Goal: Check status: Check status

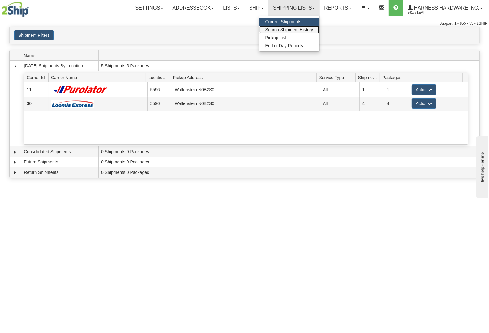
click at [295, 28] on span "Search Shipment History" at bounding box center [289, 29] width 48 height 5
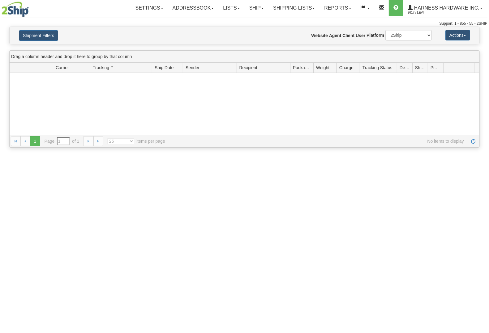
type input "From 10/01/2025 To 10/02/2025"
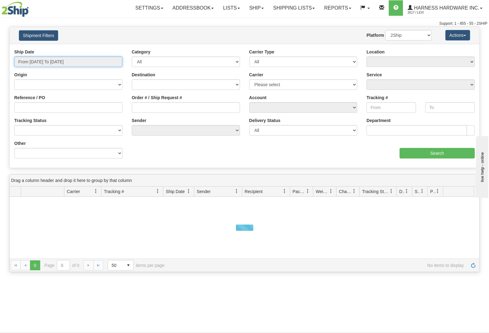
click at [73, 63] on input "From 10/01/2025 To 10/02/2025" at bounding box center [68, 62] width 108 height 11
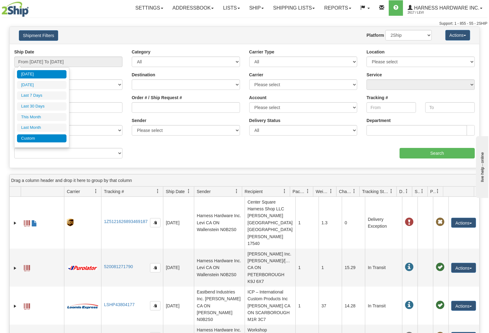
drag, startPoint x: 41, startPoint y: 144, endPoint x: 39, endPoint y: 141, distance: 3.6
click at [39, 141] on div "Today Yesterday Last 7 Days Last 30 Days This Month Last Month Custom Apply Can…" at bounding box center [41, 107] width 49 height 75
click at [39, 140] on li "Custom" at bounding box center [41, 139] width 49 height 8
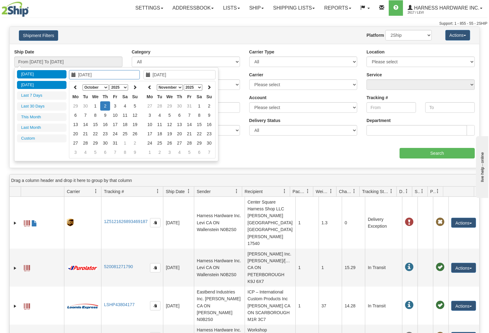
type input "09/01/2025"
type input "09/30/2025"
type input "10/02/2025"
type input "10/01/2025"
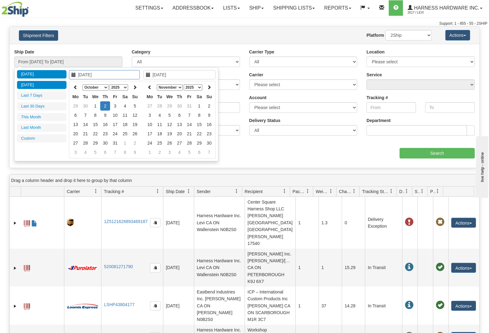
type input "10/31/2025"
type input "09/03/2025"
type input "10/02/2025"
type input "10/01/2025"
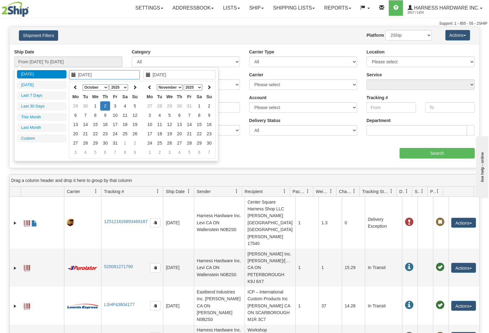
type input "10/02/2025"
click at [96, 87] on select "January February March April May June July August September October November De…" at bounding box center [96, 87] width 26 height 6
type input "09/19/2025"
click at [116, 133] on td "19" at bounding box center [115, 133] width 10 height 9
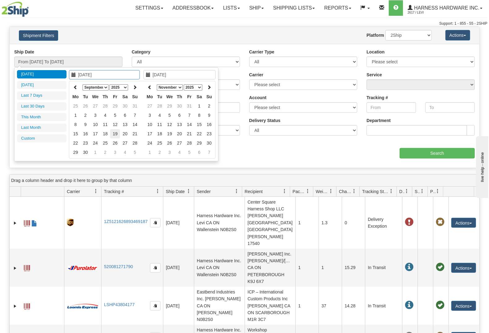
type input "09/19/2025"
type input "From 09/19/2025 To 09/19/2025"
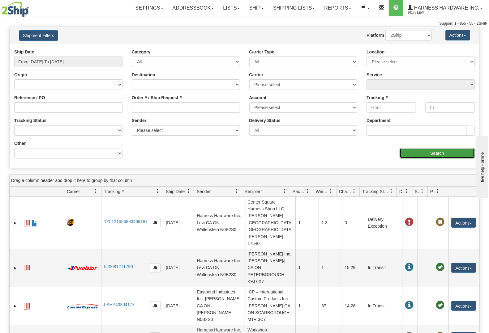
click at [433, 152] on input "Search" at bounding box center [437, 153] width 75 height 11
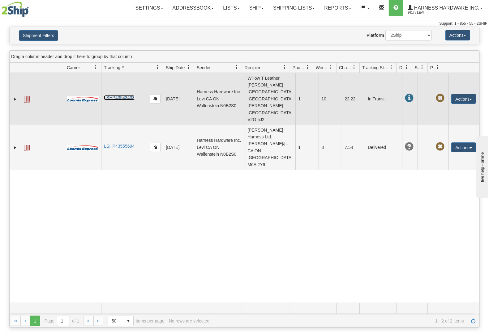
click at [115, 95] on link "LSHP43543438" at bounding box center [119, 97] width 31 height 5
